Goal: Navigation & Orientation: Understand site structure

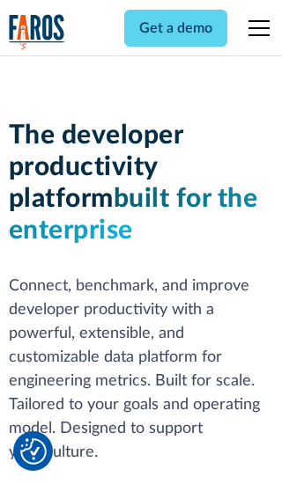
scroll to position [266, 0]
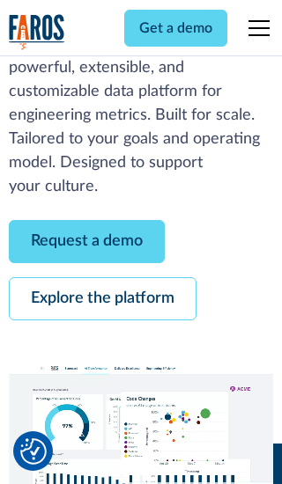
click at [86, 241] on link "Request a demo" at bounding box center [87, 241] width 156 height 43
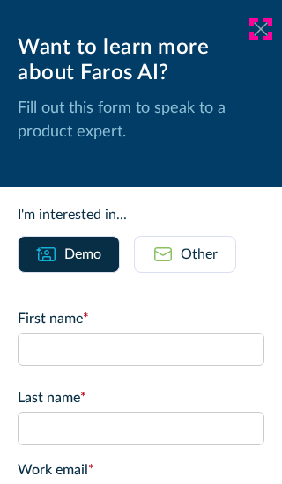
click at [261, 29] on icon at bounding box center [261, 28] width 14 height 13
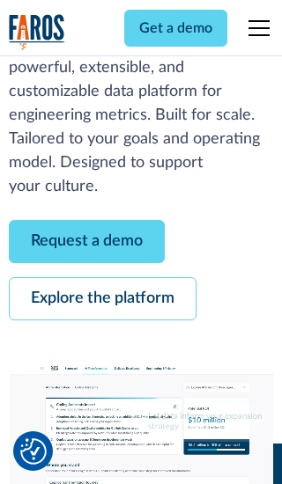
scroll to position [323, 0]
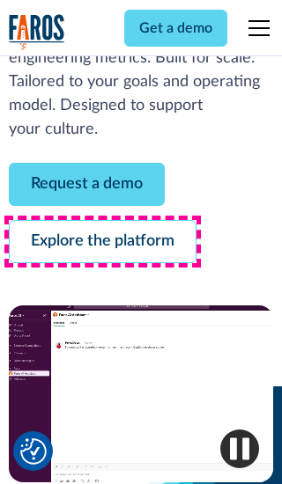
click at [102, 241] on link "Explore the platform" at bounding box center [103, 241] width 188 height 43
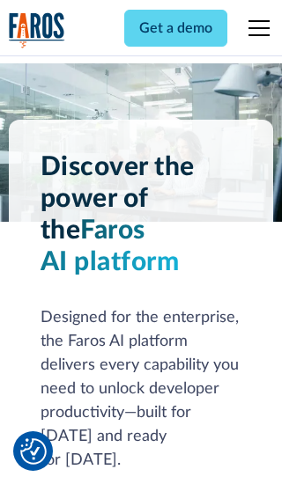
scroll to position [13236, 0]
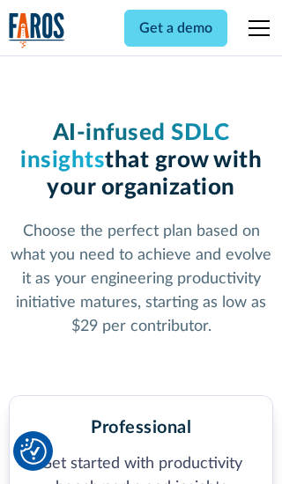
scroll to position [2736, 0]
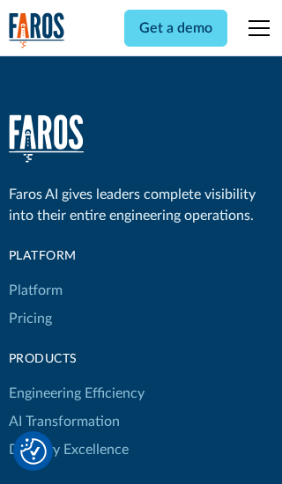
click at [34, 277] on link "Platform" at bounding box center [36, 291] width 54 height 28
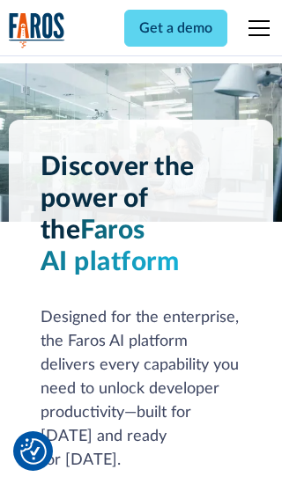
scroll to position [13802, 0]
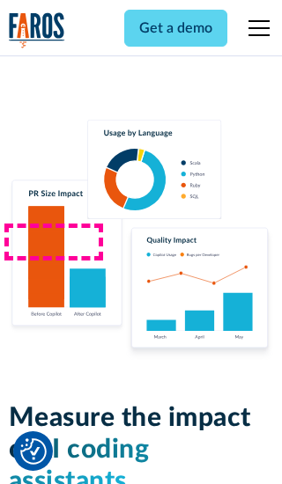
scroll to position [10867, 0]
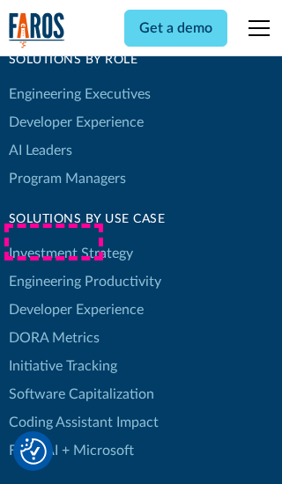
click at [53, 324] on link "DORA Metrics" at bounding box center [54, 338] width 91 height 28
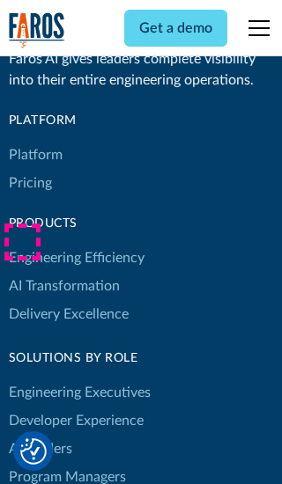
scroll to position [7718, 0]
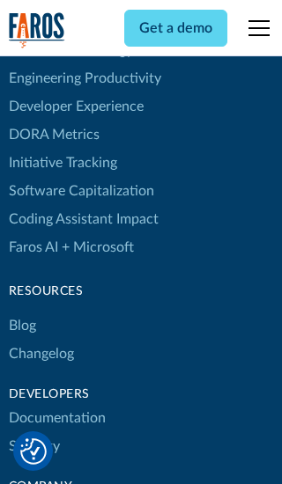
scroll to position [7888, 0]
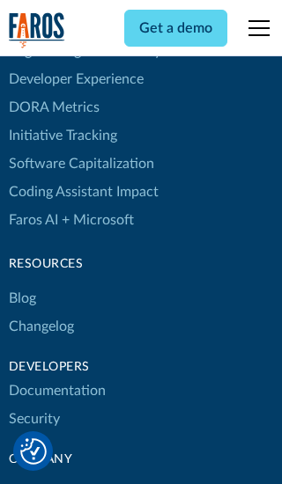
click at [41, 313] on link "Changelog" at bounding box center [41, 327] width 65 height 28
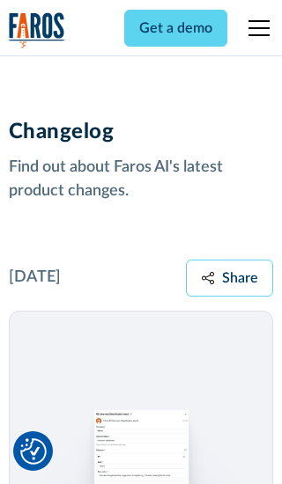
scroll to position [21280, 0]
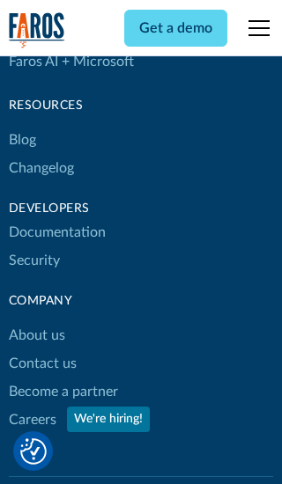
click at [36, 321] on link "About us" at bounding box center [37, 335] width 56 height 28
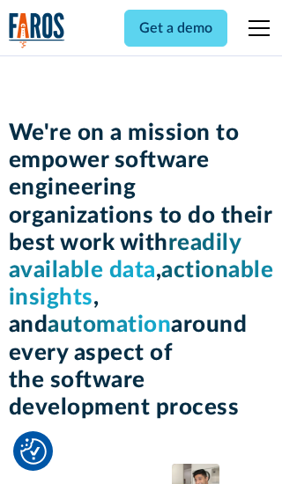
scroll to position [6080, 0]
